Goal: Transaction & Acquisition: Purchase product/service

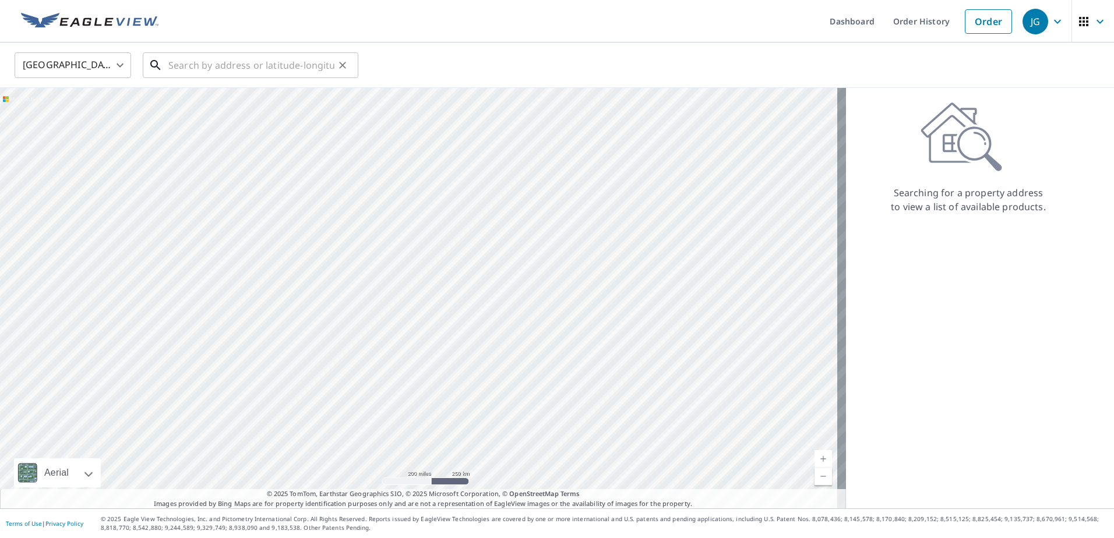
drag, startPoint x: 299, startPoint y: 62, endPoint x: 302, endPoint y: 67, distance: 6.3
click at [301, 64] on input "text" at bounding box center [251, 65] width 166 height 33
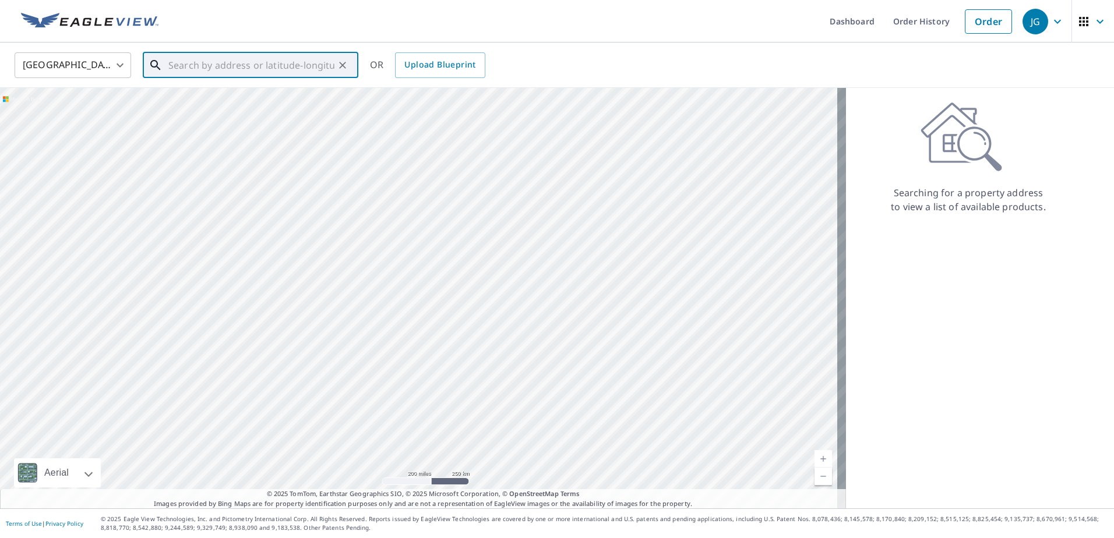
paste input "33-90h0-71L"
type input "33-90h0-71L"
click at [346, 64] on icon "Clear" at bounding box center [343, 65] width 12 height 12
drag, startPoint x: 205, startPoint y: 77, endPoint x: 206, endPoint y: 62, distance: 14.6
paste input "[STREET_ADDRESS][PERSON_NAME]"
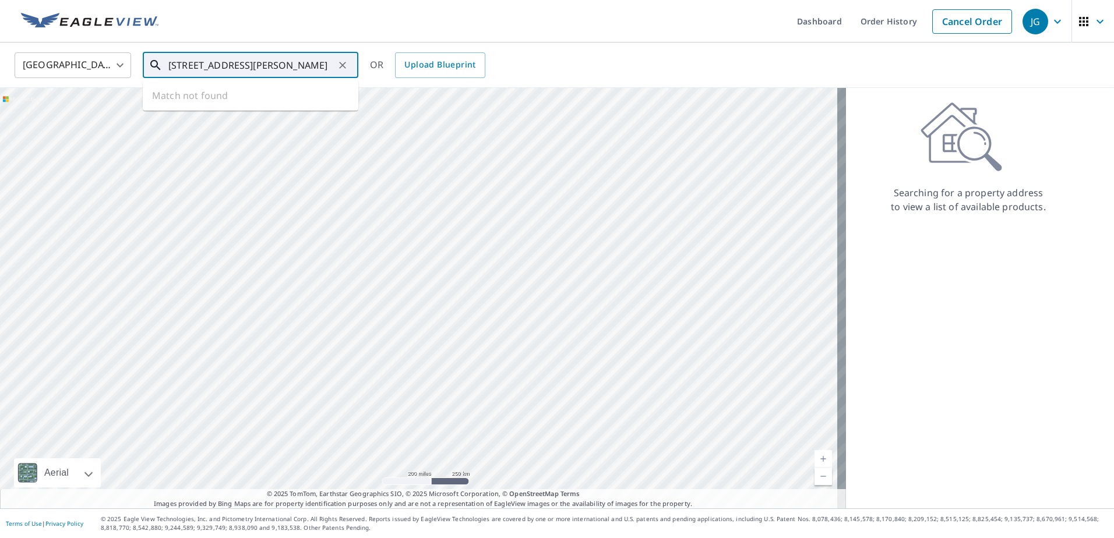
scroll to position [0, 13]
click at [290, 113] on p "[GEOGRAPHIC_DATA], [GEOGRAPHIC_DATA] 28804" at bounding box center [257, 117] width 183 height 23
type input "[STREET_ADDRESS][PERSON_NAME]"
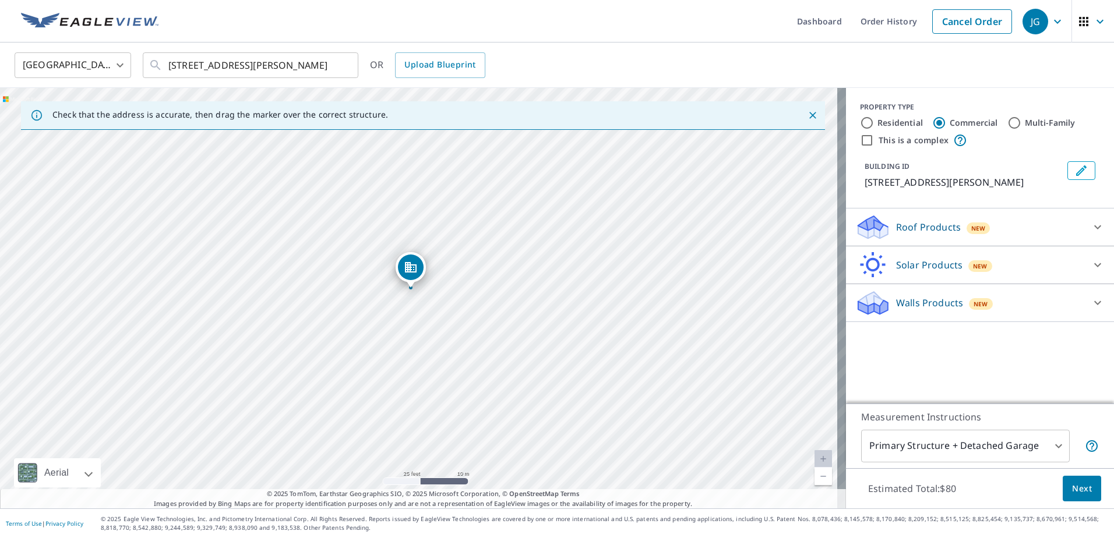
click at [922, 225] on p "Roof Products" at bounding box center [928, 227] width 65 height 14
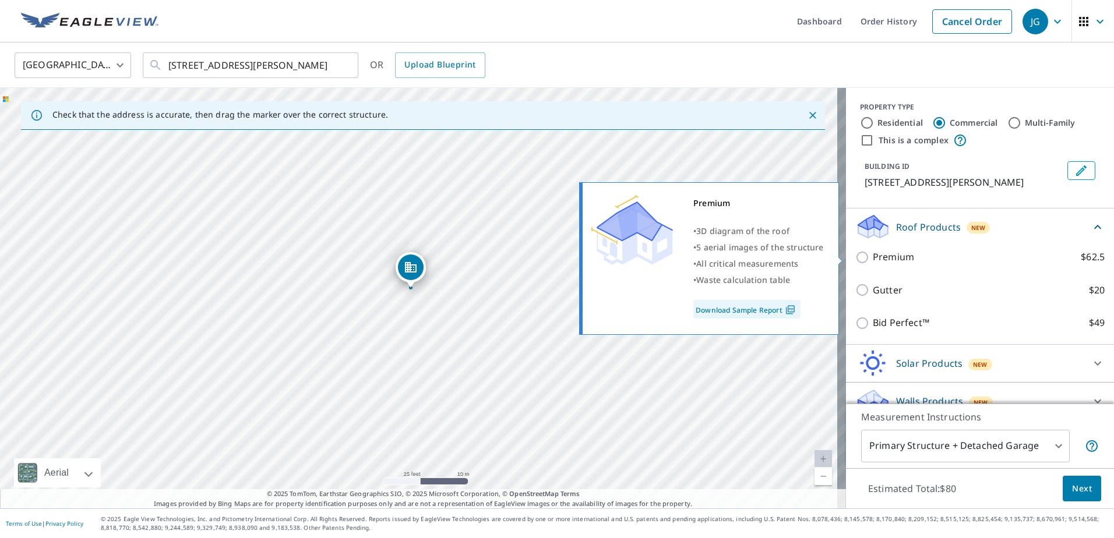
click at [892, 258] on p "Premium" at bounding box center [893, 257] width 41 height 15
click at [873, 258] on input "Premium $62.5" at bounding box center [863, 257] width 17 height 14
checkbox input "true"
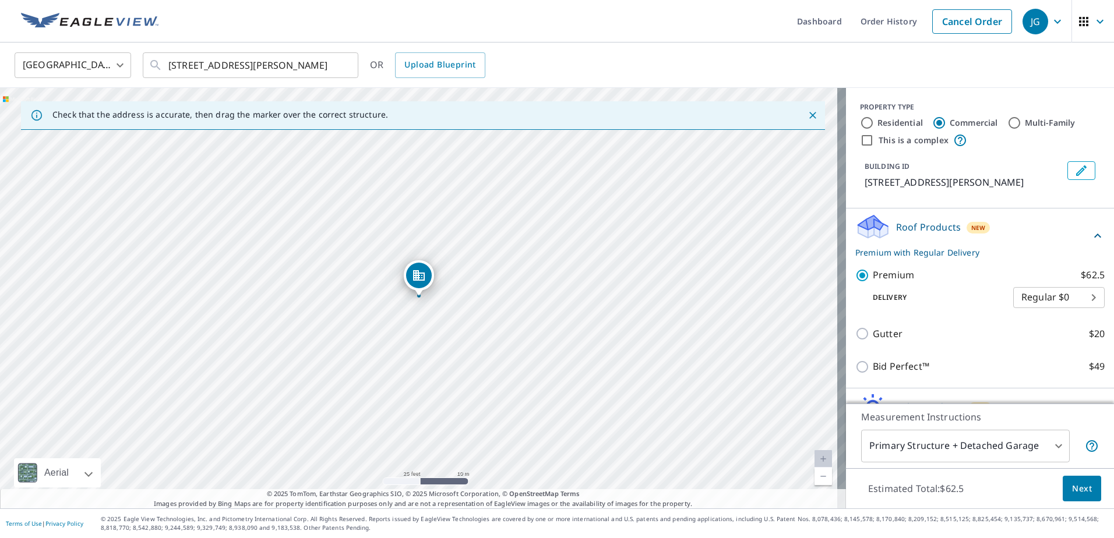
click at [878, 120] on label "Residential" at bounding box center [899, 123] width 45 height 12
click at [874, 120] on input "Residential" at bounding box center [867, 123] width 14 height 14
radio input "true"
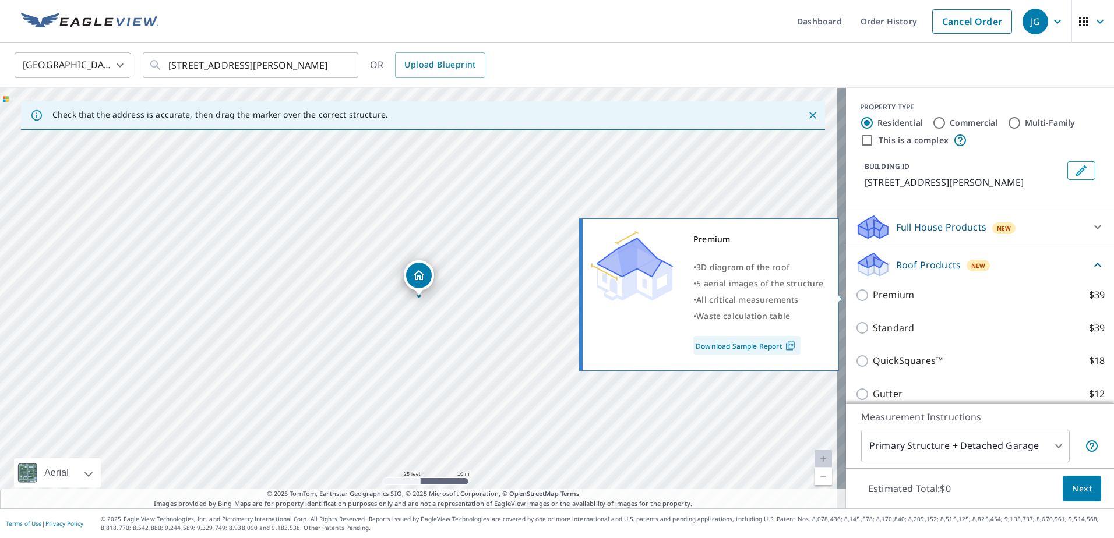
click at [876, 295] on p "Premium" at bounding box center [893, 295] width 41 height 15
click at [873, 295] on input "Premium $39" at bounding box center [863, 295] width 17 height 14
checkbox input "true"
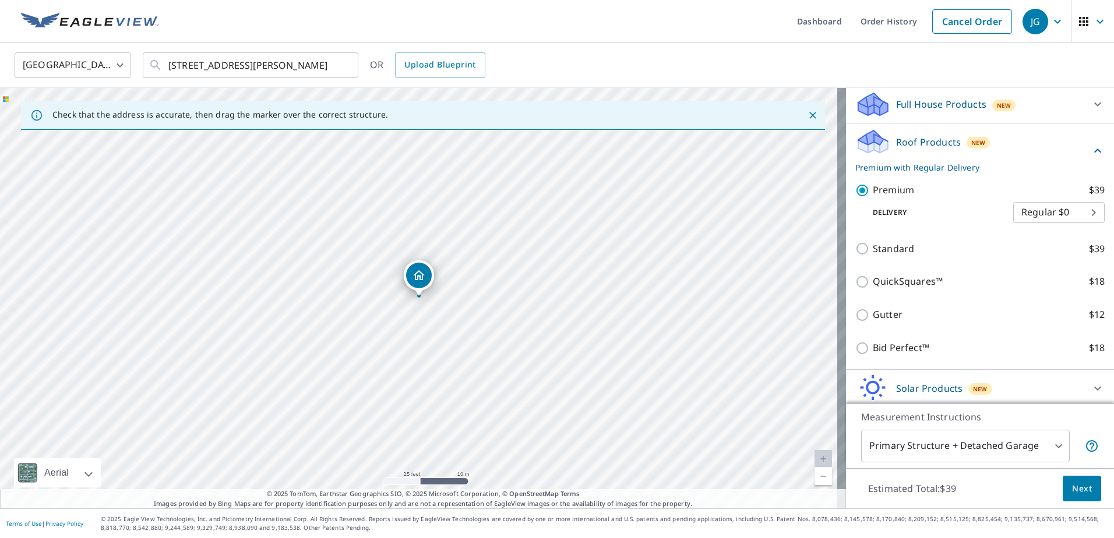
scroll to position [165, 0]
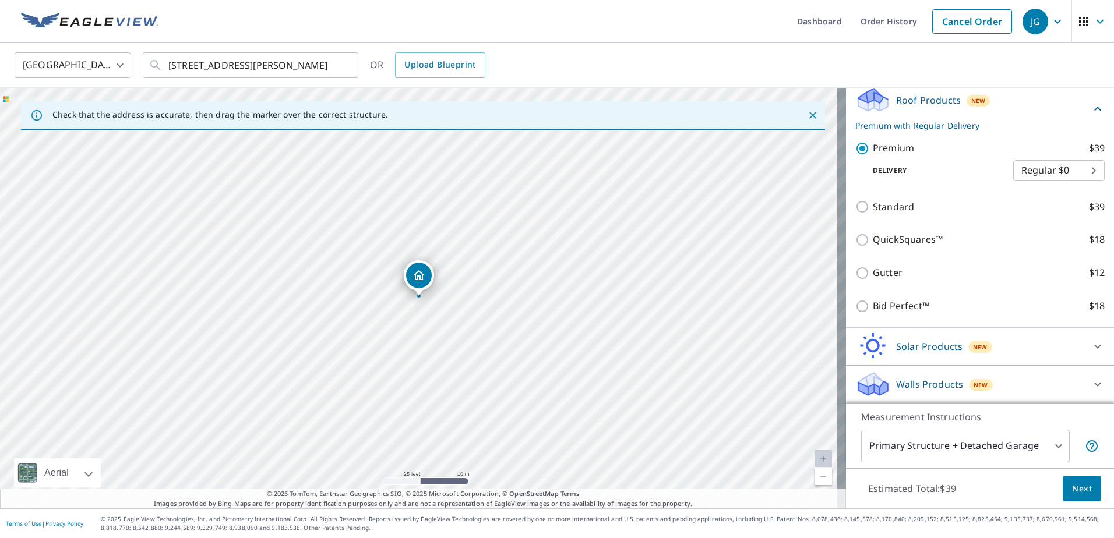
click at [1072, 492] on span "Next" at bounding box center [1082, 489] width 20 height 15
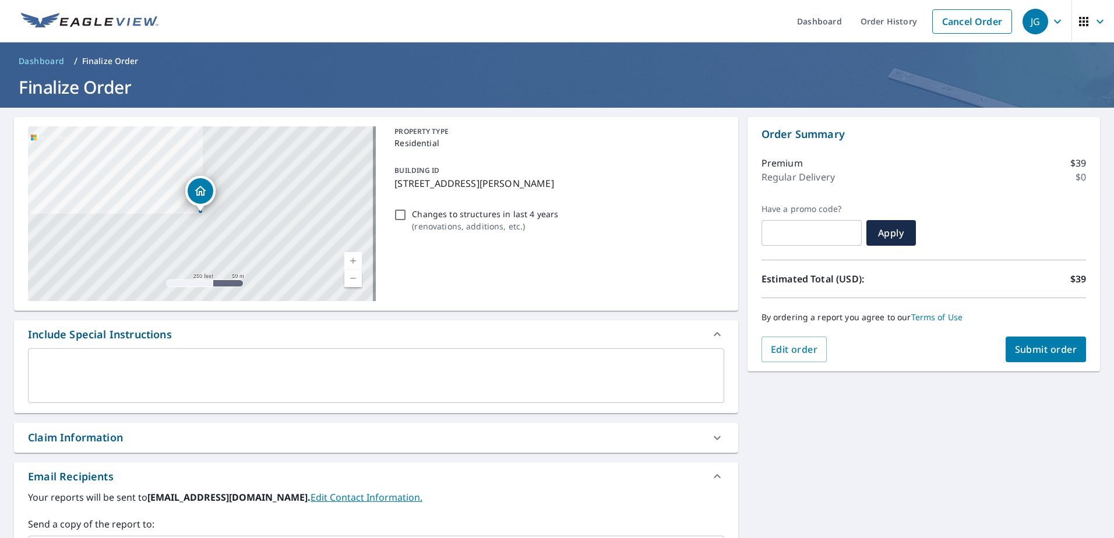
click at [395, 212] on input "Changes to structures in last 4 years ( renovations, additions, etc. )" at bounding box center [400, 215] width 14 height 14
checkbox input "true"
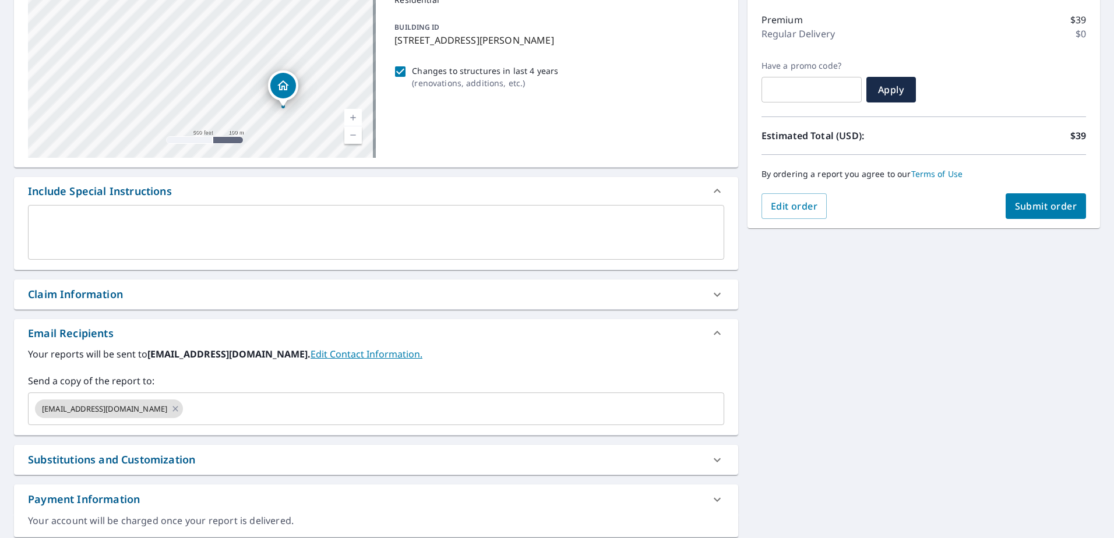
scroll to position [175, 0]
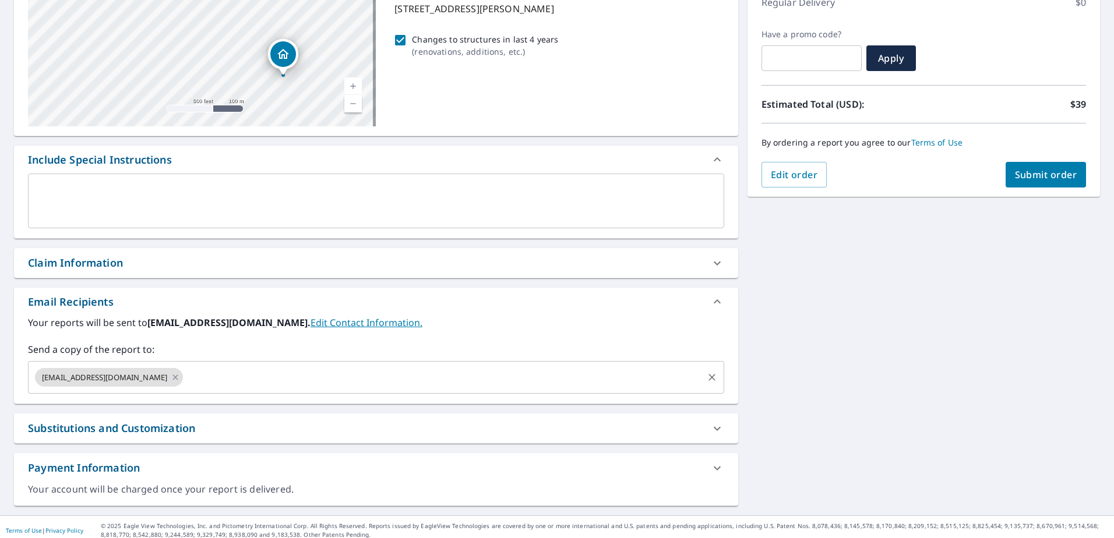
click at [199, 379] on input "text" at bounding box center [443, 377] width 516 height 22
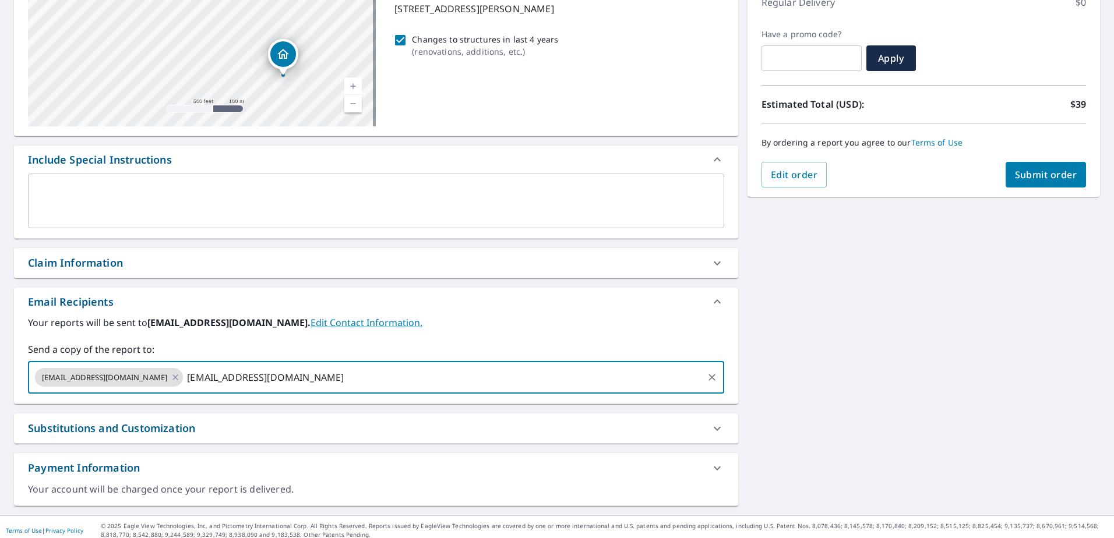
type input "[EMAIL_ADDRESS][DOMAIN_NAME]"
click at [802, 364] on div "[STREET_ADDRESS][PERSON_NAME] Aerial Road A standard road map Aerial A detailed…" at bounding box center [557, 224] width 1114 height 583
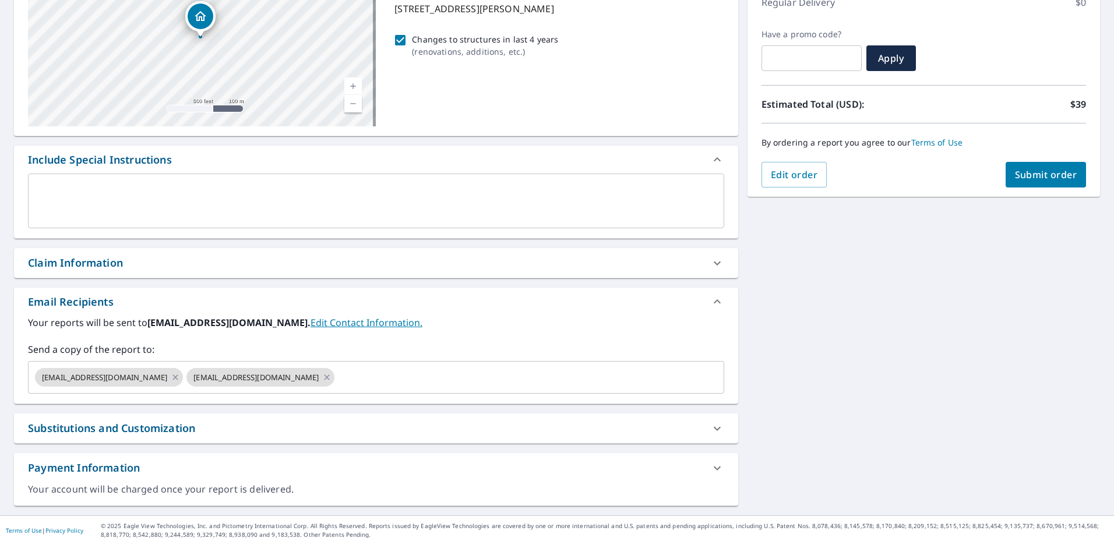
click at [1039, 178] on span "Submit order" at bounding box center [1046, 174] width 62 height 13
checkbox input "true"
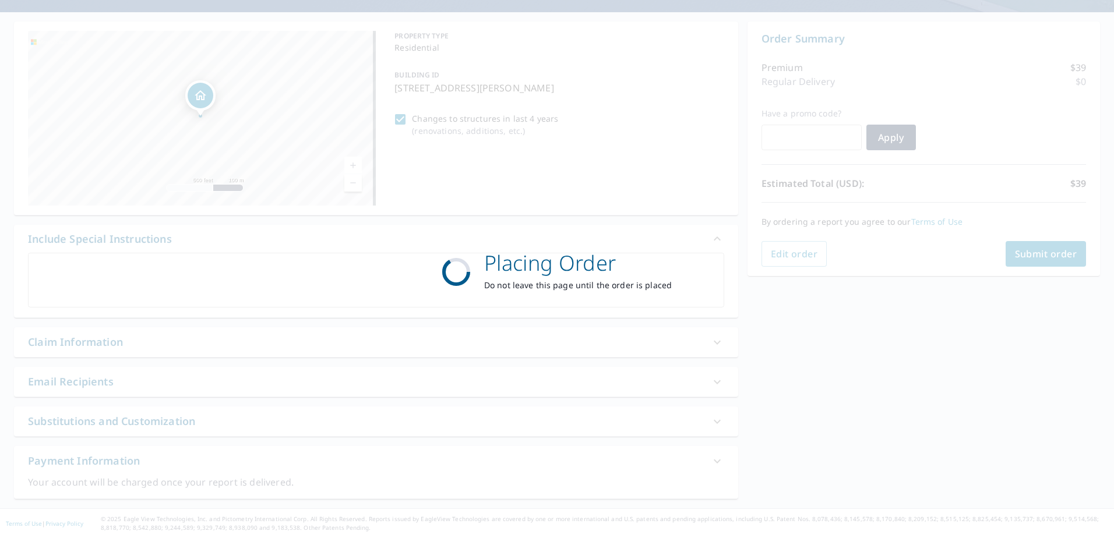
scroll to position [96, 0]
